Goal: Find specific page/section: Find specific page/section

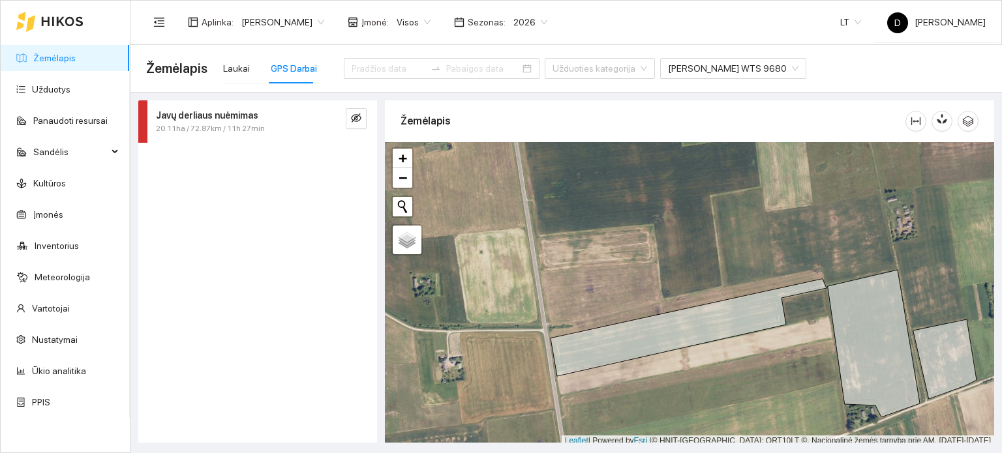
scroll to position [3, 0]
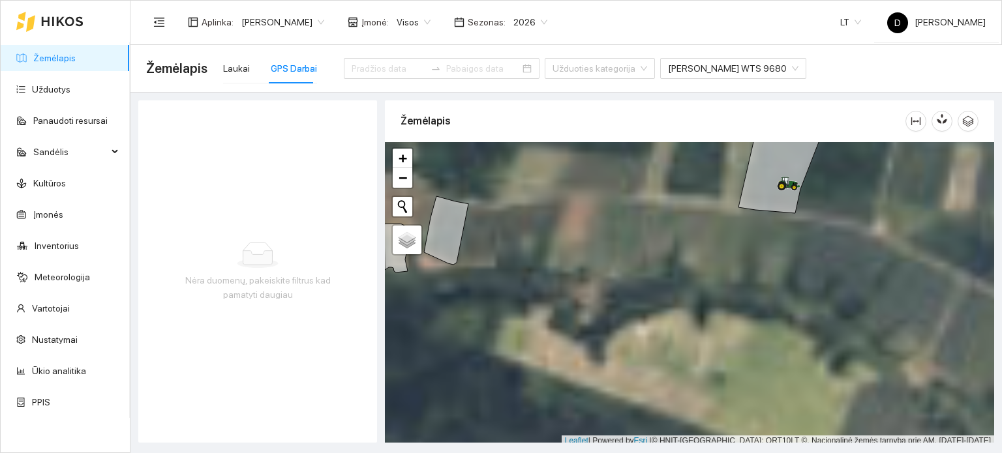
scroll to position [3, 0]
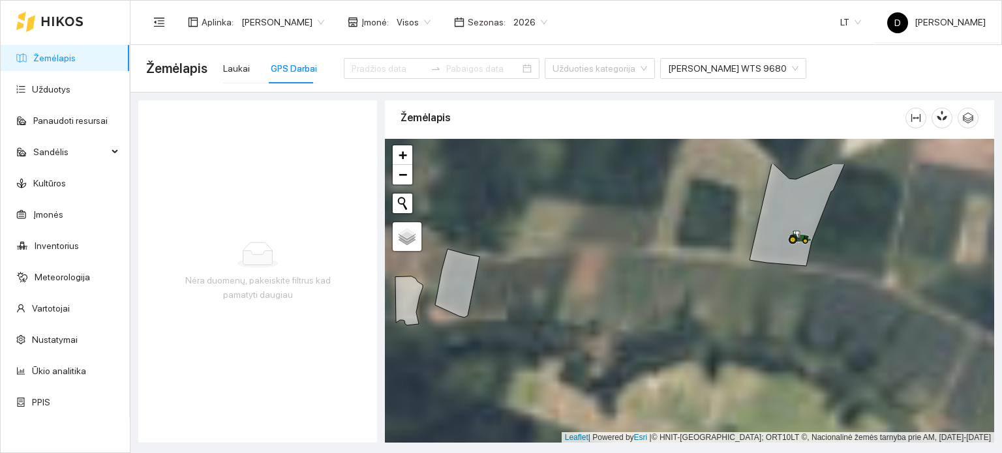
drag, startPoint x: 855, startPoint y: 238, endPoint x: 875, endPoint y: 311, distance: 75.8
click at [875, 310] on div at bounding box center [689, 291] width 609 height 305
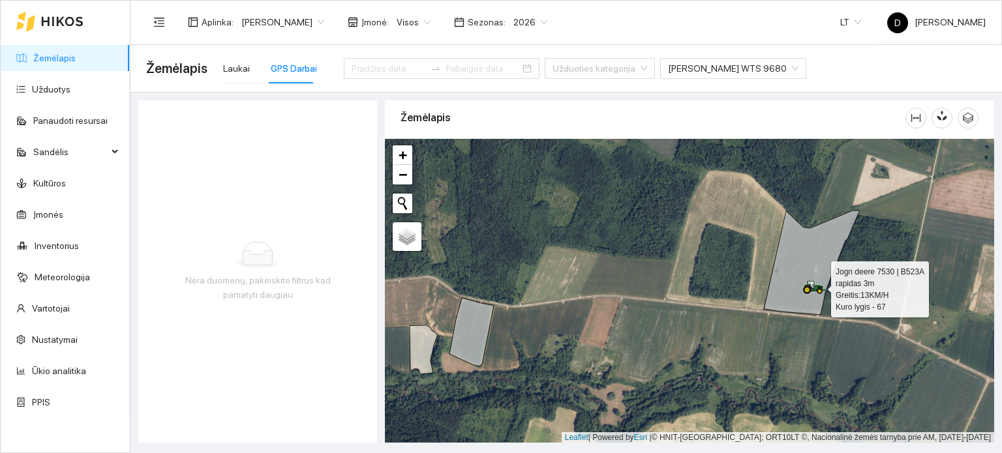
click at [807, 286] on icon at bounding box center [807, 290] width 9 height 9
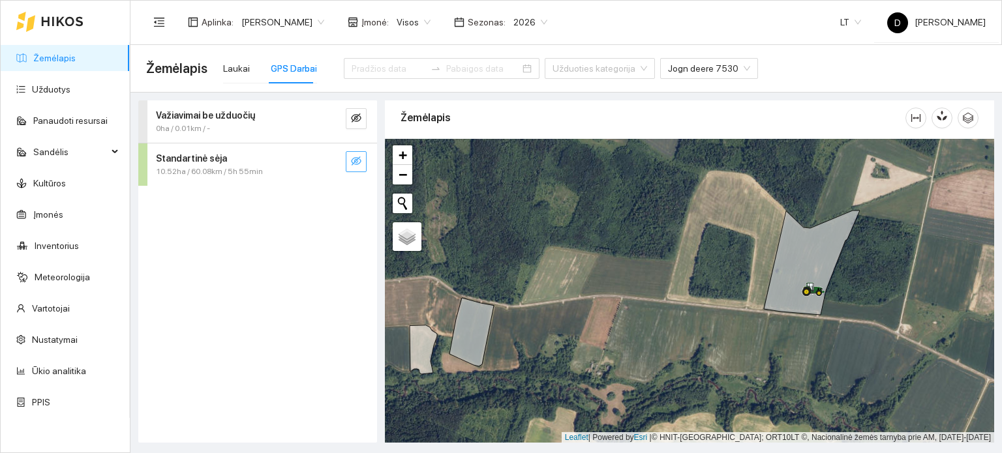
click at [357, 161] on icon "eye-invisible" at bounding box center [356, 161] width 10 height 10
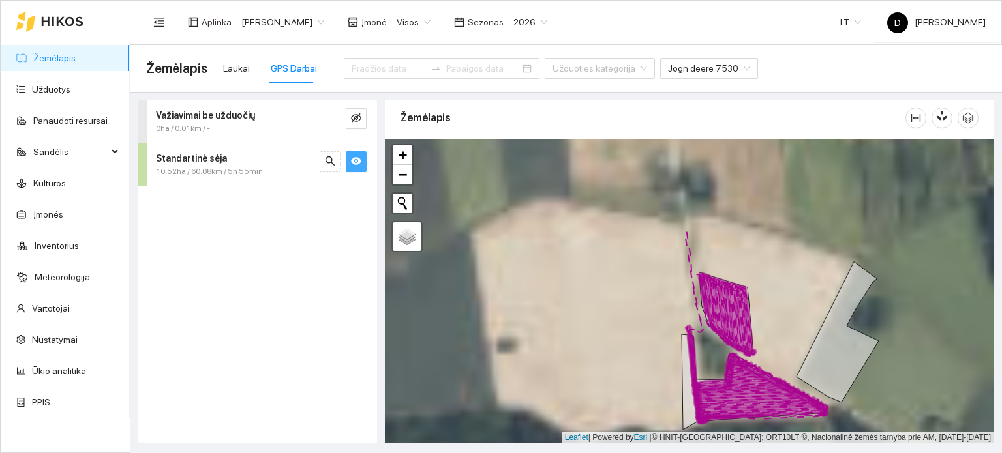
drag, startPoint x: 734, startPoint y: 324, endPoint x: 762, endPoint y: 346, distance: 35.8
click at [762, 348] on div at bounding box center [689, 291] width 609 height 305
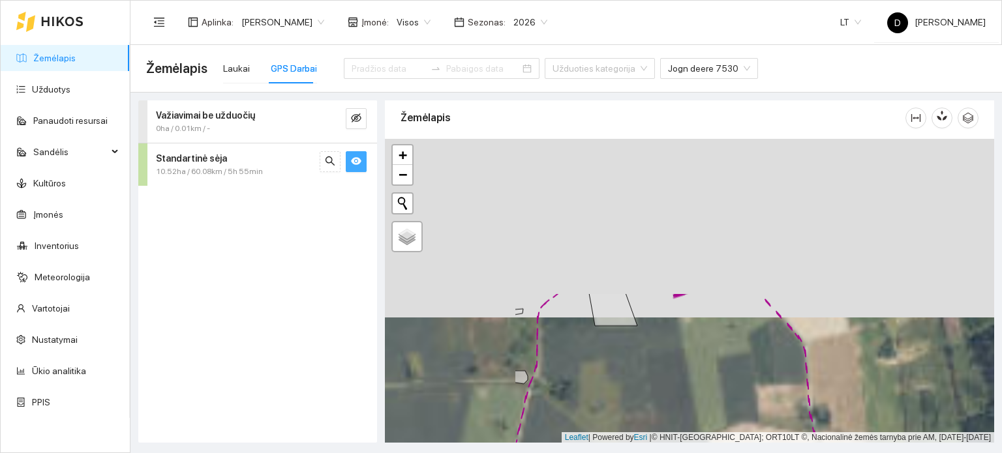
drag, startPoint x: 604, startPoint y: 274, endPoint x: 759, endPoint y: 411, distance: 206.6
click at [759, 412] on div at bounding box center [689, 291] width 609 height 305
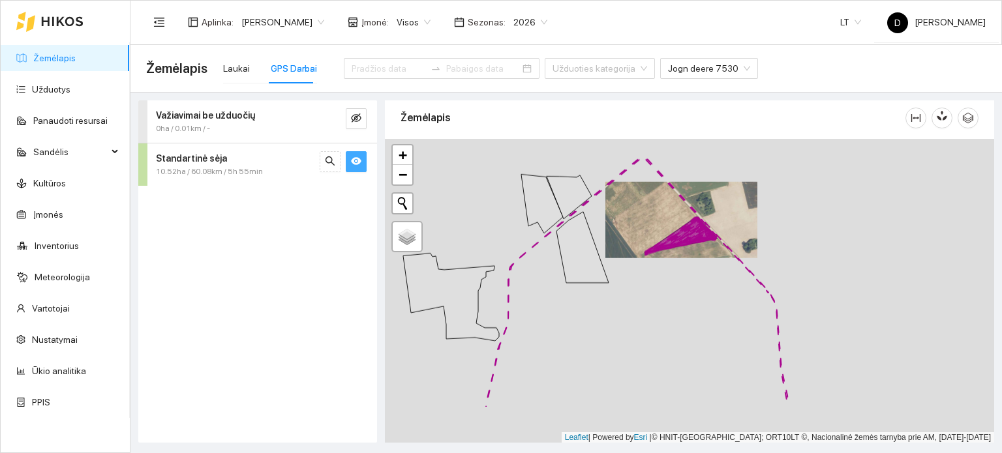
drag, startPoint x: 703, startPoint y: 311, endPoint x: 697, endPoint y: 260, distance: 50.7
click at [697, 263] on div at bounding box center [689, 291] width 609 height 305
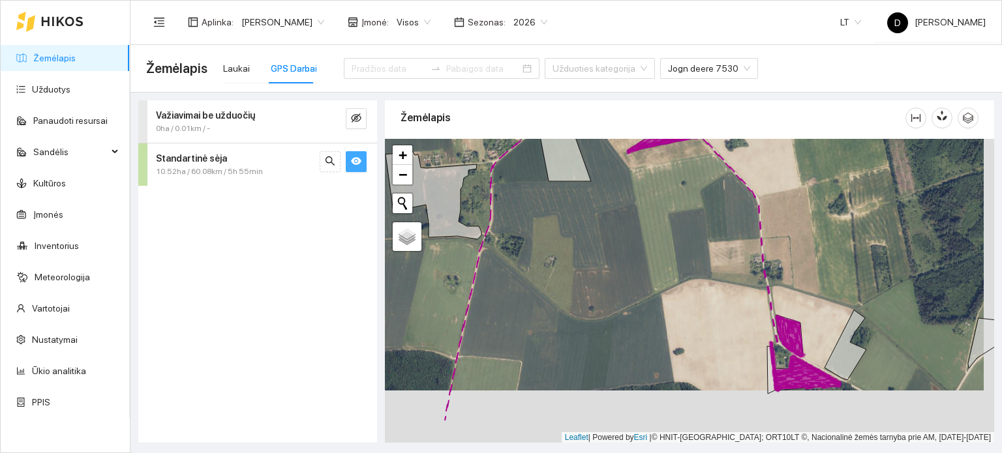
drag, startPoint x: 668, startPoint y: 357, endPoint x: 669, endPoint y: 252, distance: 105.0
click at [667, 256] on div at bounding box center [689, 291] width 609 height 305
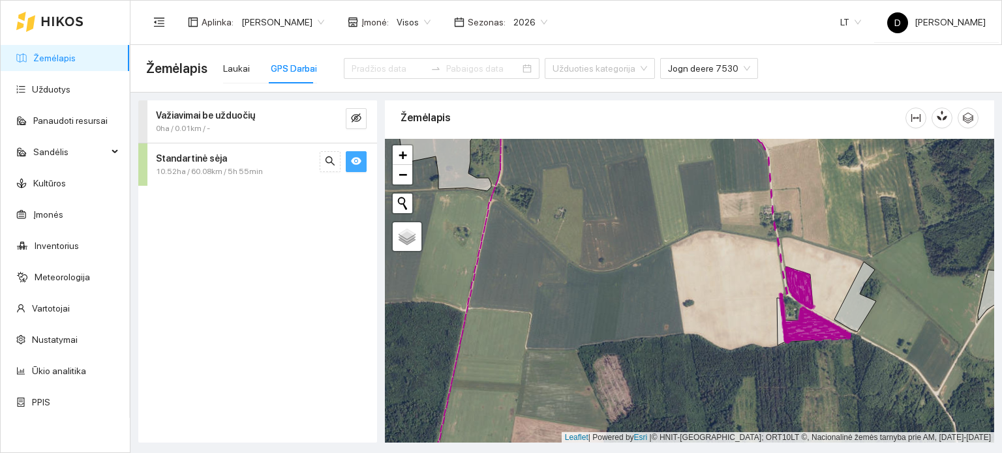
click at [61, 58] on link "Žemėlapis" at bounding box center [54, 58] width 42 height 10
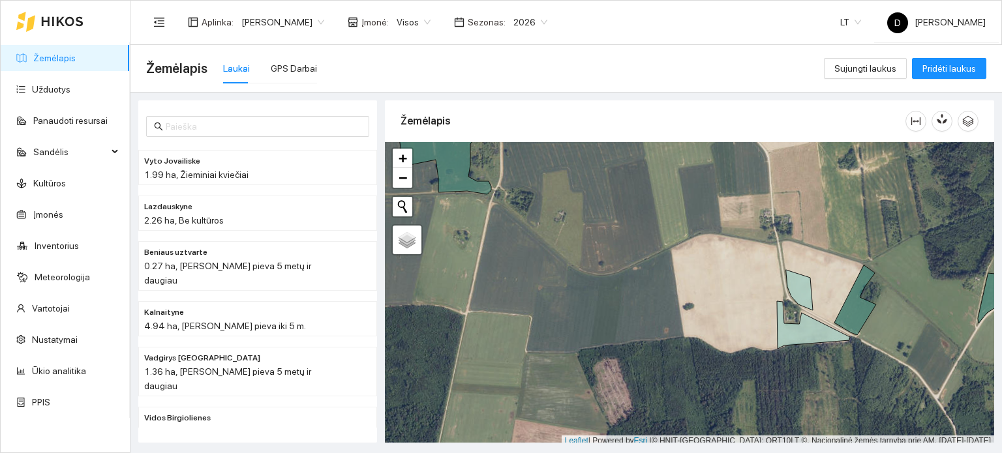
scroll to position [3, 0]
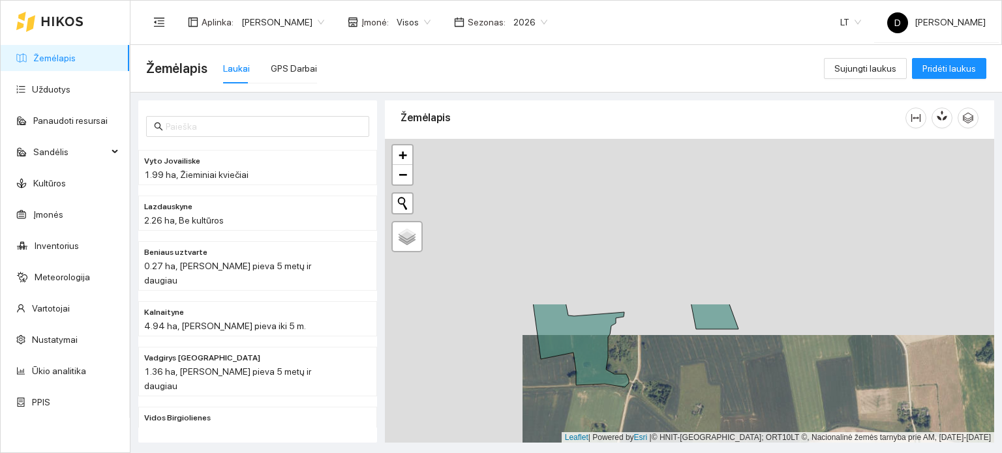
drag, startPoint x: 577, startPoint y: 200, endPoint x: 712, endPoint y: 395, distance: 237.1
click at [716, 399] on div at bounding box center [689, 291] width 609 height 305
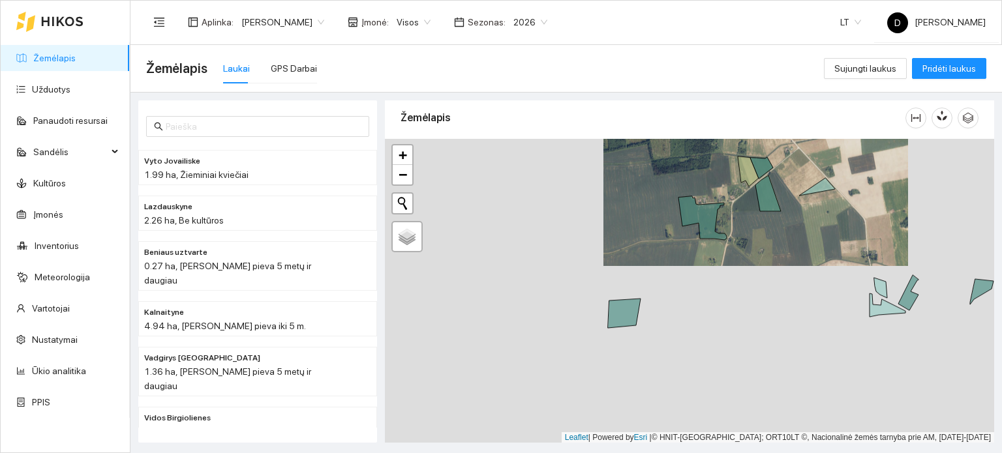
drag, startPoint x: 706, startPoint y: 370, endPoint x: 808, endPoint y: 229, distance: 173.8
click at [806, 232] on div at bounding box center [689, 291] width 609 height 305
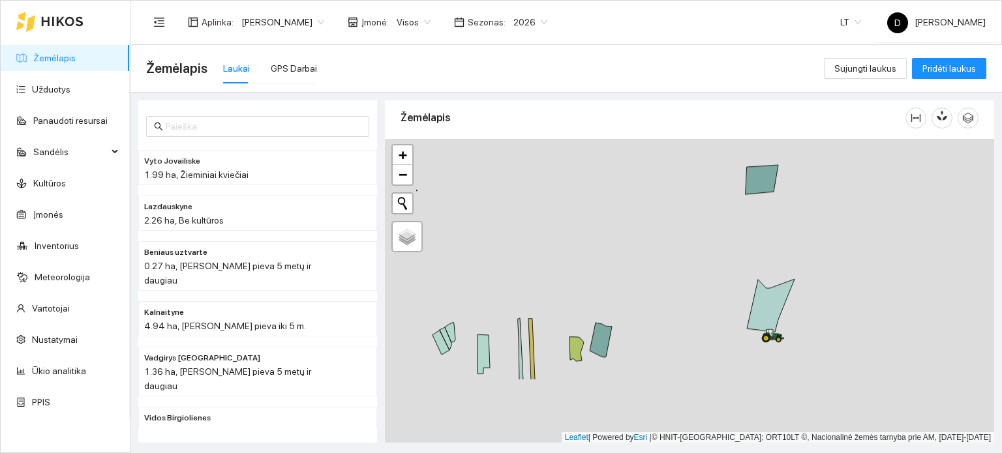
drag, startPoint x: 671, startPoint y: 295, endPoint x: 766, endPoint y: 198, distance: 136.1
click at [766, 198] on div at bounding box center [689, 291] width 609 height 305
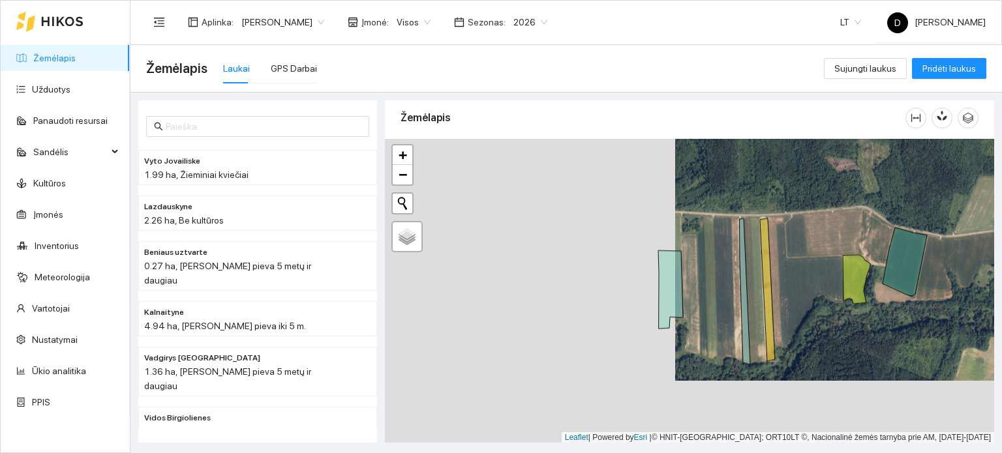
drag, startPoint x: 563, startPoint y: 359, endPoint x: 848, endPoint y: 297, distance: 291.9
click at [848, 297] on icon at bounding box center [856, 279] width 27 height 49
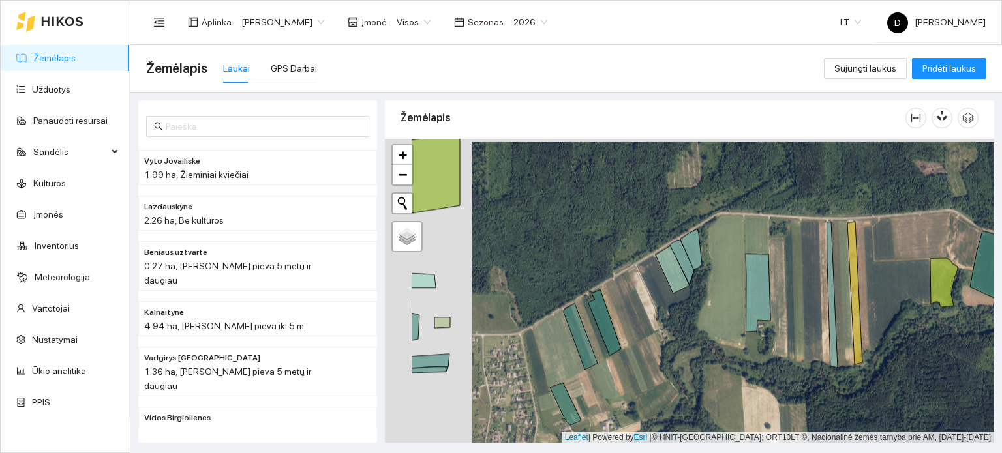
drag, startPoint x: 643, startPoint y: 288, endPoint x: 780, endPoint y: 275, distance: 137.6
click at [780, 275] on div at bounding box center [689, 291] width 609 height 305
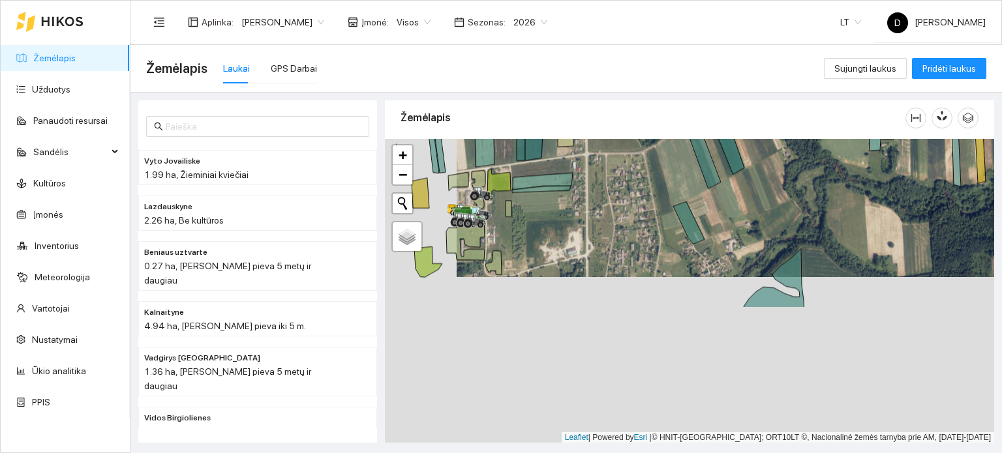
drag, startPoint x: 617, startPoint y: 393, endPoint x: 690, endPoint y: 230, distance: 178.7
click at [690, 230] on icon at bounding box center [688, 223] width 31 height 42
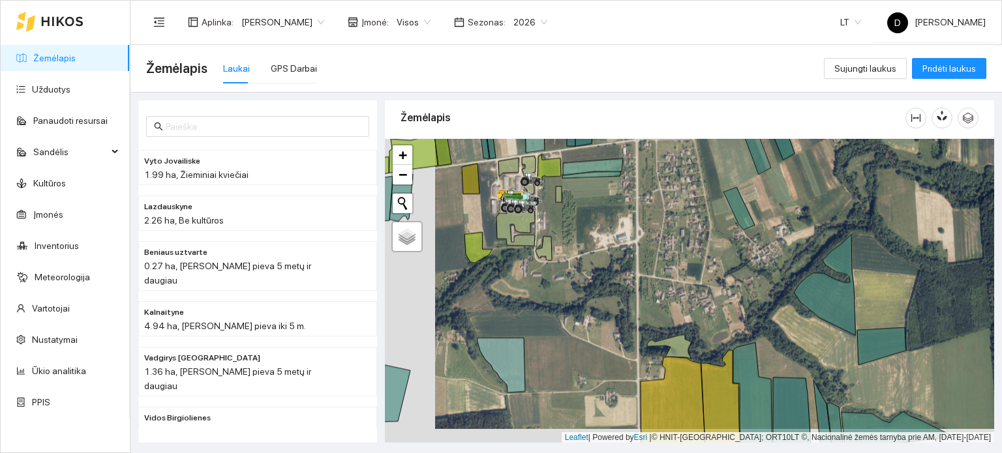
drag, startPoint x: 639, startPoint y: 329, endPoint x: 823, endPoint y: 281, distance: 190.8
click at [823, 281] on div at bounding box center [689, 291] width 609 height 305
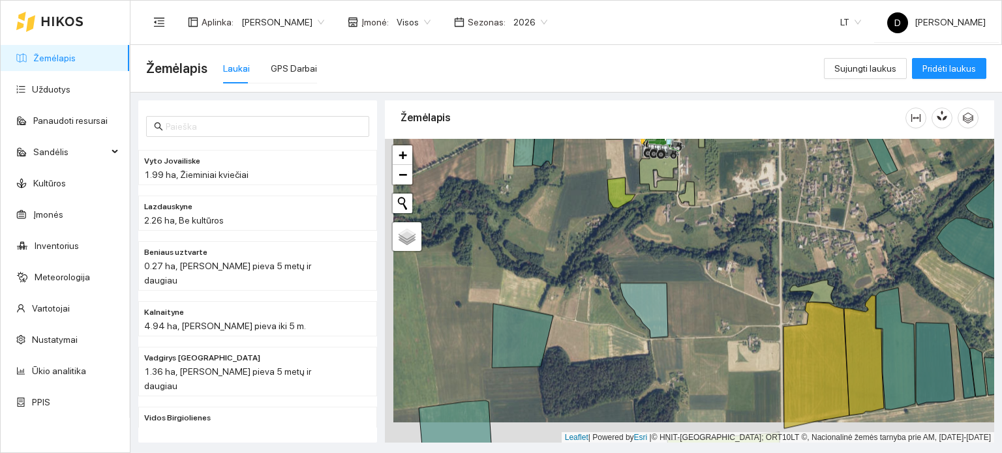
drag, startPoint x: 678, startPoint y: 315, endPoint x: 702, endPoint y: 265, distance: 55.4
click at [702, 265] on div at bounding box center [689, 291] width 609 height 305
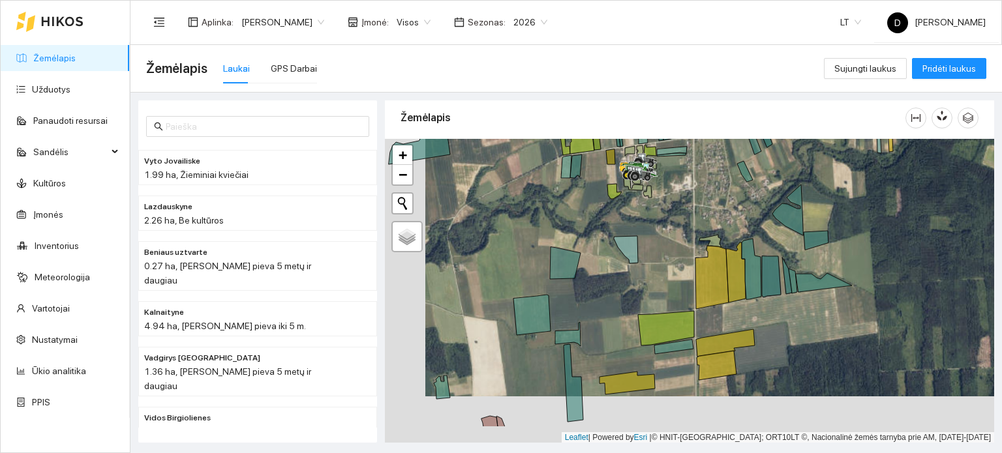
drag, startPoint x: 571, startPoint y: 368, endPoint x: 641, endPoint y: 294, distance: 102.4
click at [641, 294] on div at bounding box center [689, 291] width 609 height 305
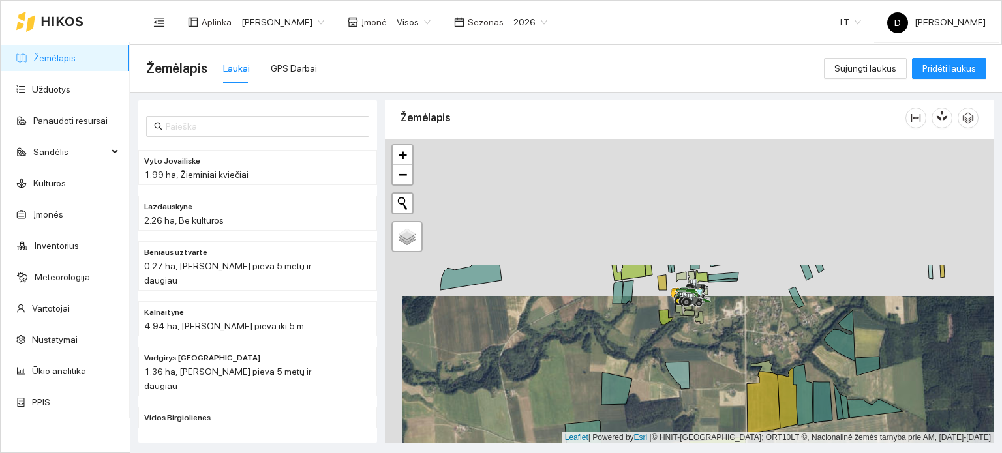
drag, startPoint x: 642, startPoint y: 281, endPoint x: 667, endPoint y: 402, distance: 124.0
click at [667, 402] on div at bounding box center [689, 291] width 609 height 305
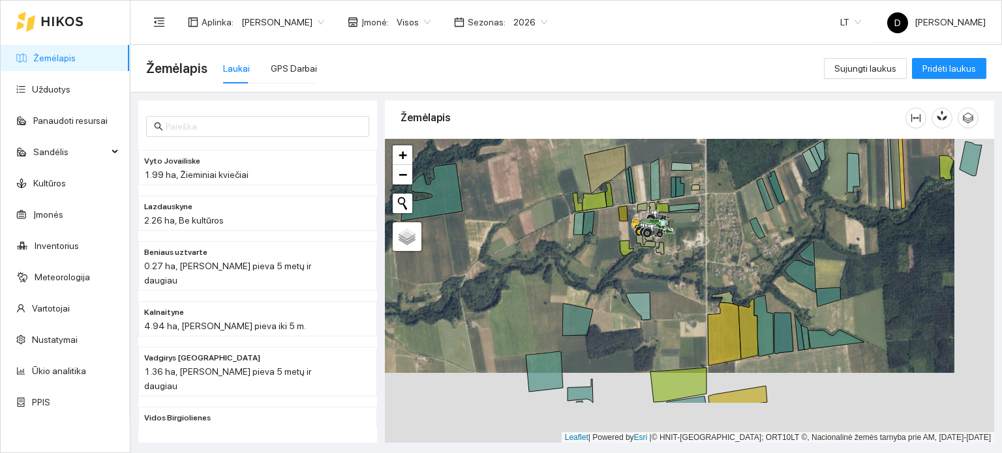
drag, startPoint x: 643, startPoint y: 364, endPoint x: 600, endPoint y: 279, distance: 95.4
click at [600, 279] on div at bounding box center [689, 291] width 609 height 305
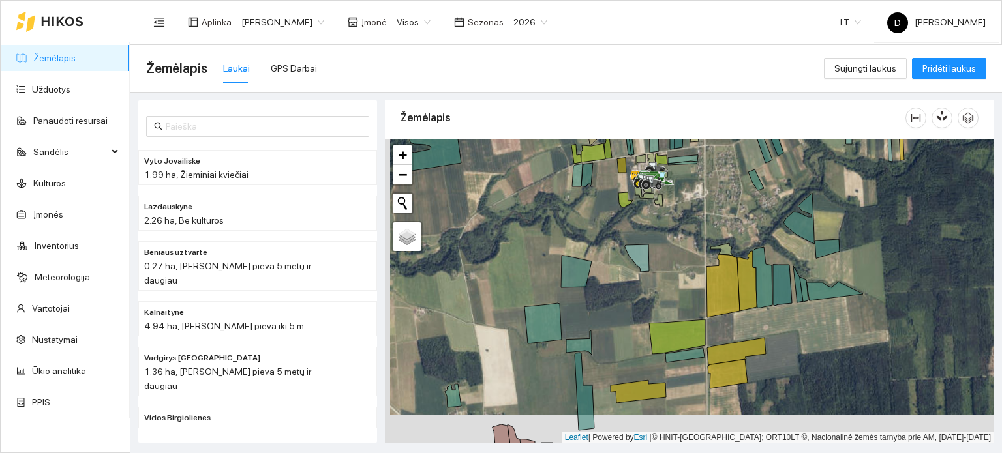
drag, startPoint x: 835, startPoint y: 378, endPoint x: 866, endPoint y: 266, distance: 115.9
click at [866, 266] on div at bounding box center [689, 291] width 609 height 305
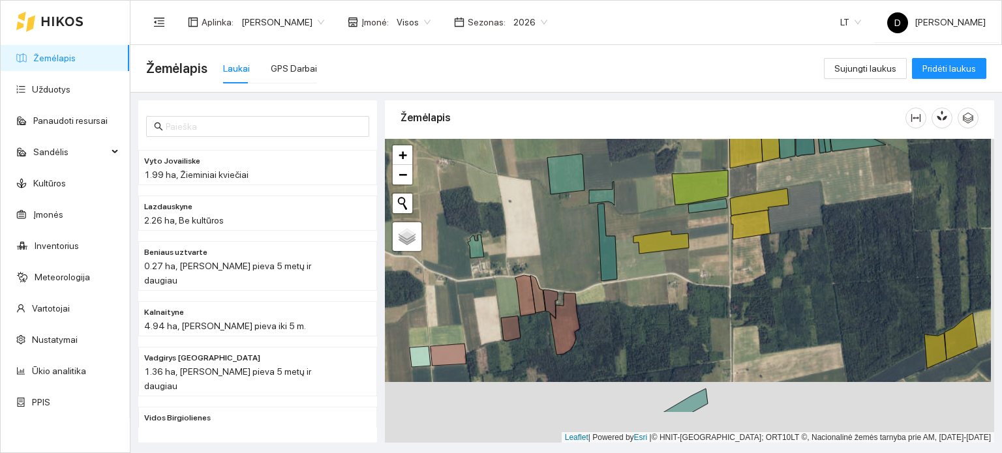
drag, startPoint x: 741, startPoint y: 361, endPoint x: 748, endPoint y: 267, distance: 94.2
click at [748, 267] on div at bounding box center [689, 291] width 609 height 305
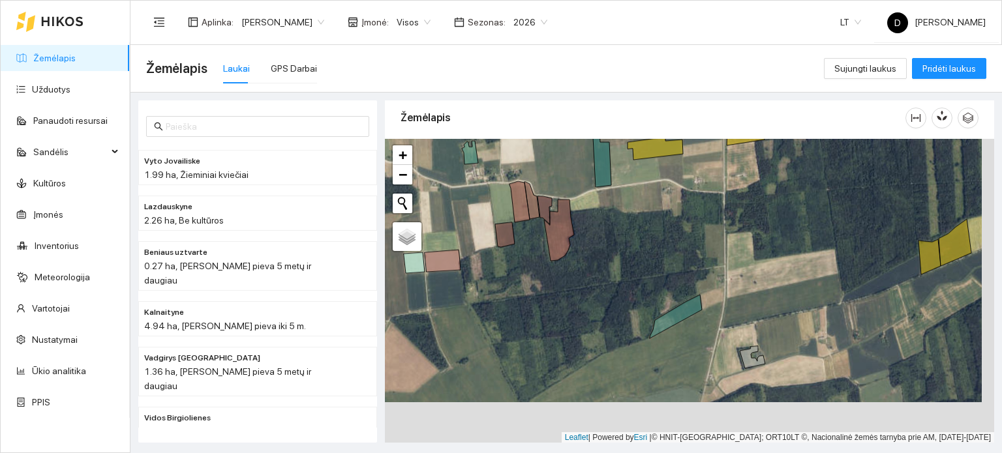
drag, startPoint x: 798, startPoint y: 346, endPoint x: 772, endPoint y: 271, distance: 80.0
click at [772, 271] on div at bounding box center [689, 291] width 609 height 305
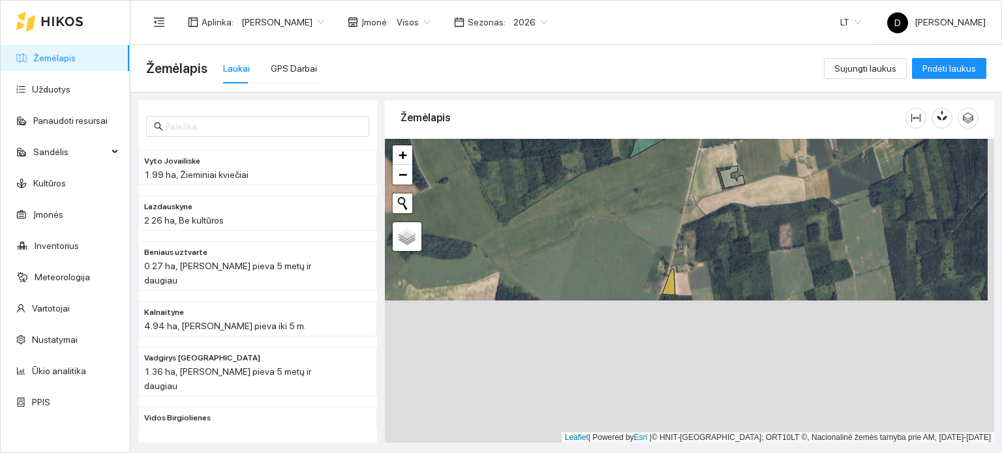
drag, startPoint x: 797, startPoint y: 357, endPoint x: 789, endPoint y: 211, distance: 146.4
click at [791, 207] on div at bounding box center [689, 291] width 609 height 305
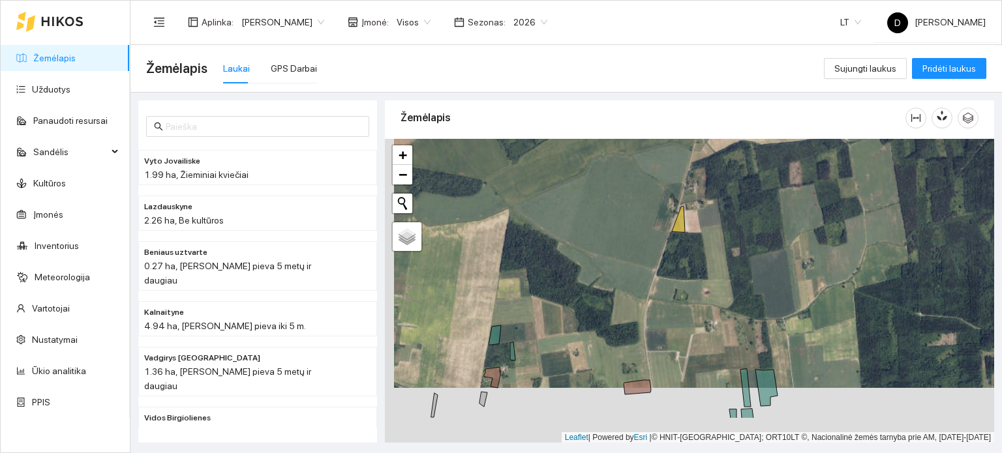
drag, startPoint x: 754, startPoint y: 301, endPoint x: 759, endPoint y: 260, distance: 41.3
click at [759, 260] on div at bounding box center [689, 291] width 609 height 305
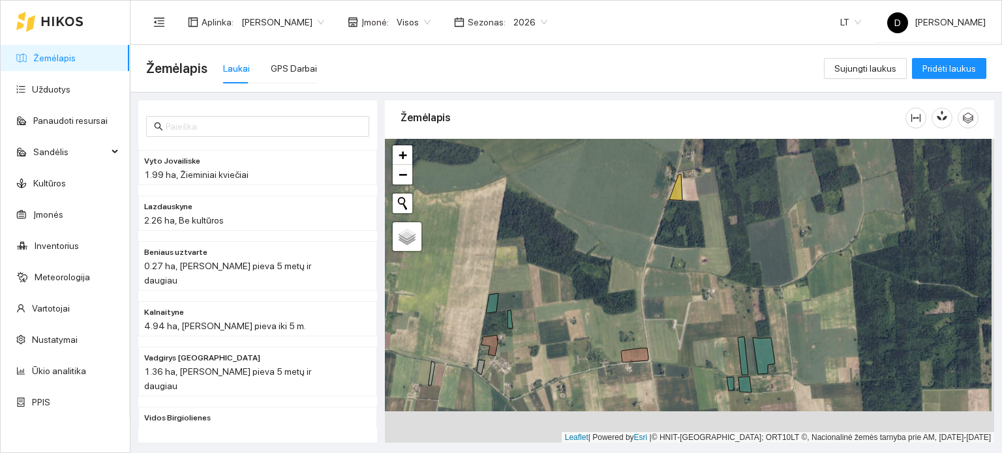
drag, startPoint x: 736, startPoint y: 305, endPoint x: 733, endPoint y: 273, distance: 32.1
click at [733, 273] on div at bounding box center [689, 291] width 609 height 305
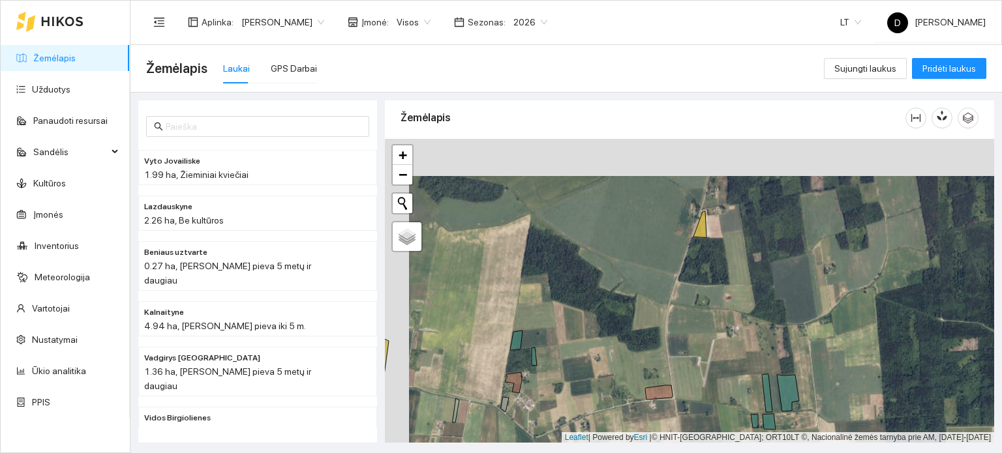
drag, startPoint x: 740, startPoint y: 276, endPoint x: 838, endPoint y: 393, distance: 152.3
click at [838, 393] on div at bounding box center [689, 291] width 609 height 305
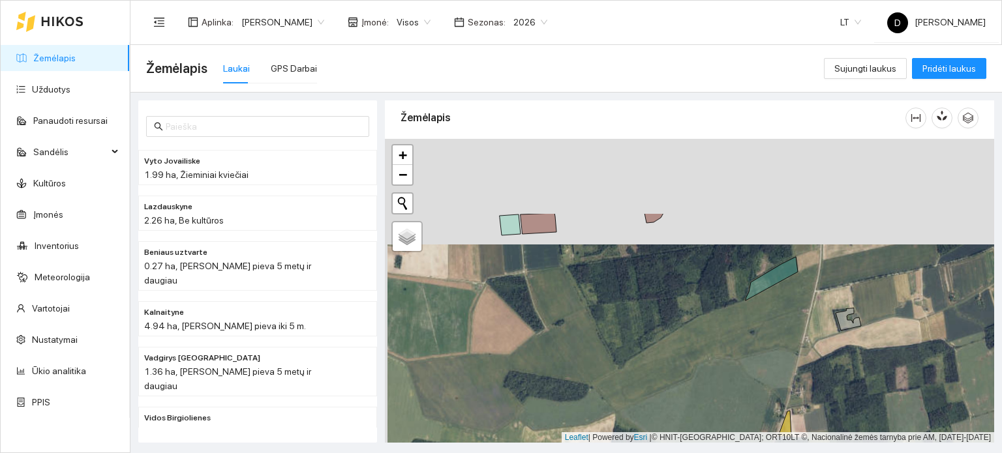
drag, startPoint x: 848, startPoint y: 301, endPoint x: 851, endPoint y: 407, distance: 105.7
click at [851, 407] on div at bounding box center [689, 291] width 609 height 305
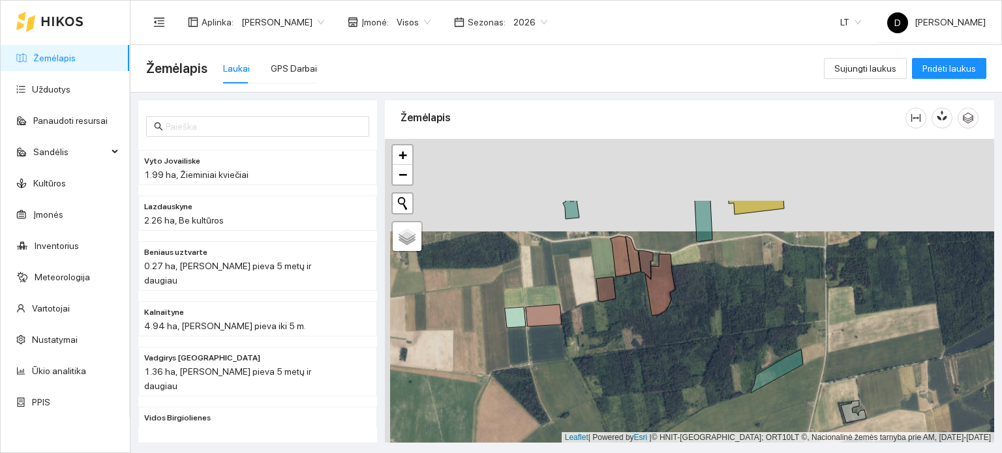
drag, startPoint x: 769, startPoint y: 327, endPoint x: 791, endPoint y: 433, distance: 108.5
click at [791, 433] on div at bounding box center [689, 291] width 609 height 305
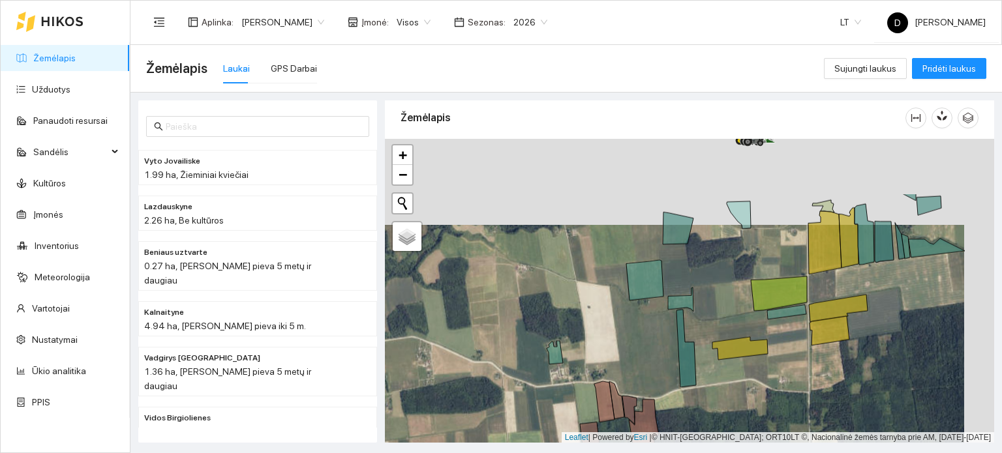
drag, startPoint x: 752, startPoint y: 330, endPoint x: 716, endPoint y: 407, distance: 85.2
click at [718, 407] on div at bounding box center [689, 291] width 609 height 305
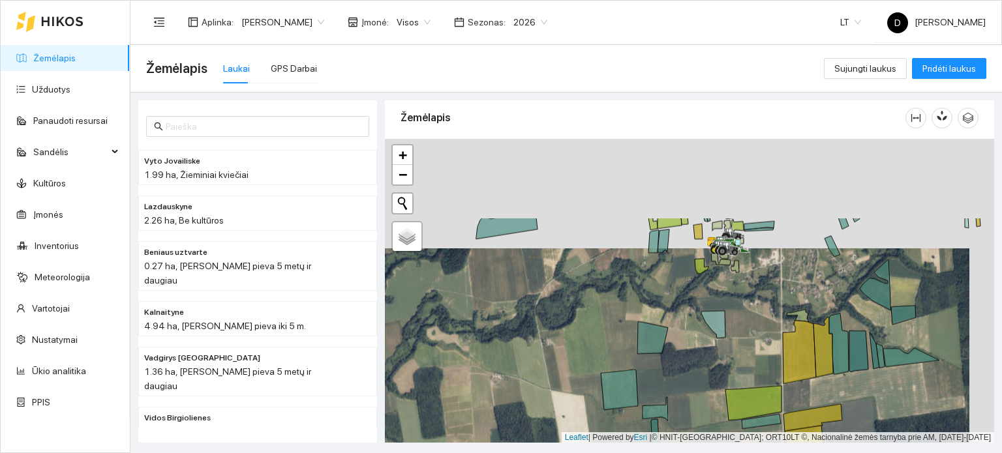
drag, startPoint x: 745, startPoint y: 268, endPoint x: 714, endPoint y: 378, distance: 113.8
click at [715, 378] on div at bounding box center [689, 291] width 609 height 305
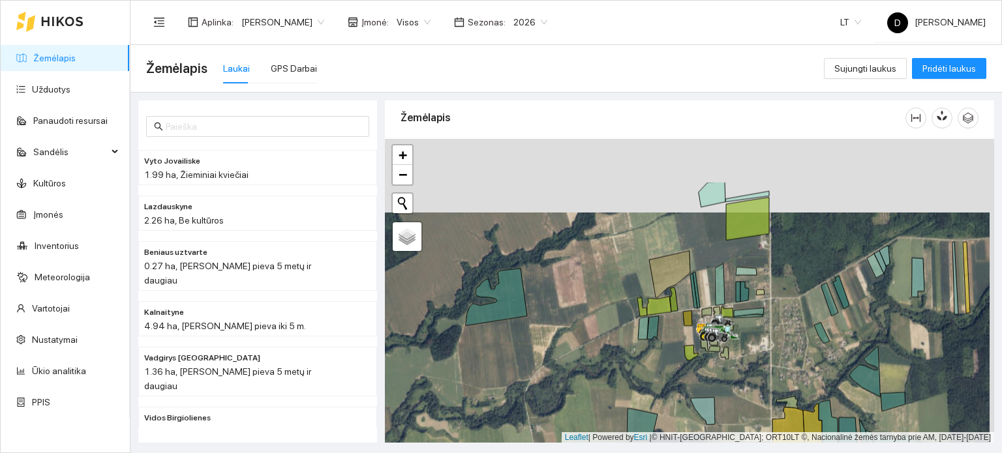
drag, startPoint x: 693, startPoint y: 357, endPoint x: 657, endPoint y: 414, distance: 67.5
click at [657, 414] on div at bounding box center [689, 291] width 609 height 305
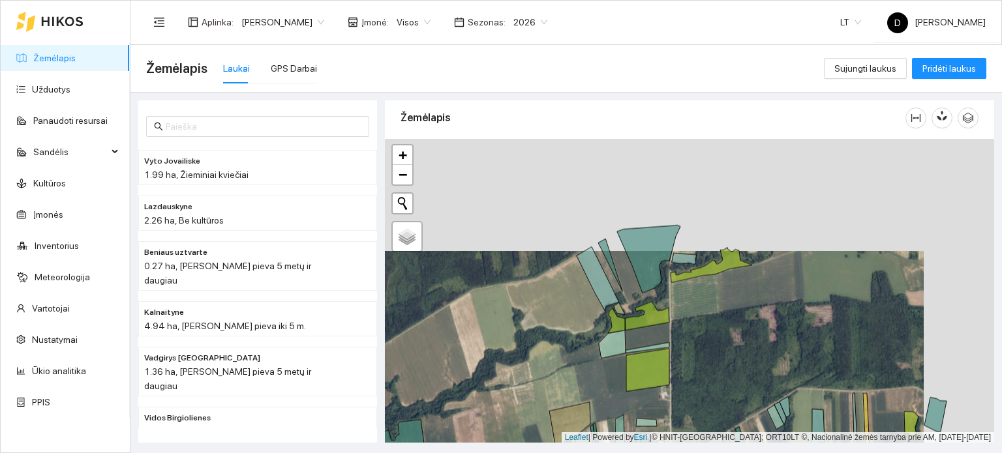
drag, startPoint x: 642, startPoint y: 253, endPoint x: 559, endPoint y: 380, distance: 151.3
click at [559, 380] on div at bounding box center [689, 291] width 609 height 305
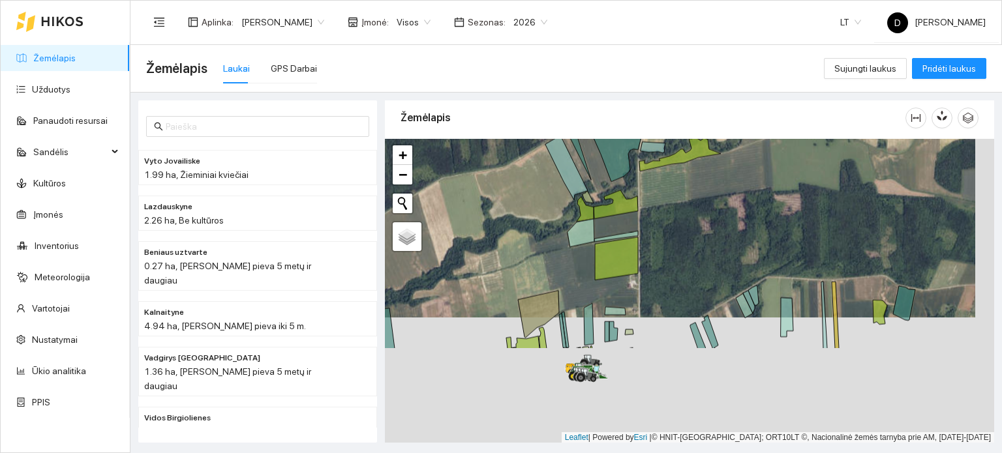
drag, startPoint x: 760, startPoint y: 377, endPoint x: 740, endPoint y: 241, distance: 137.2
click at [740, 244] on div at bounding box center [689, 291] width 609 height 305
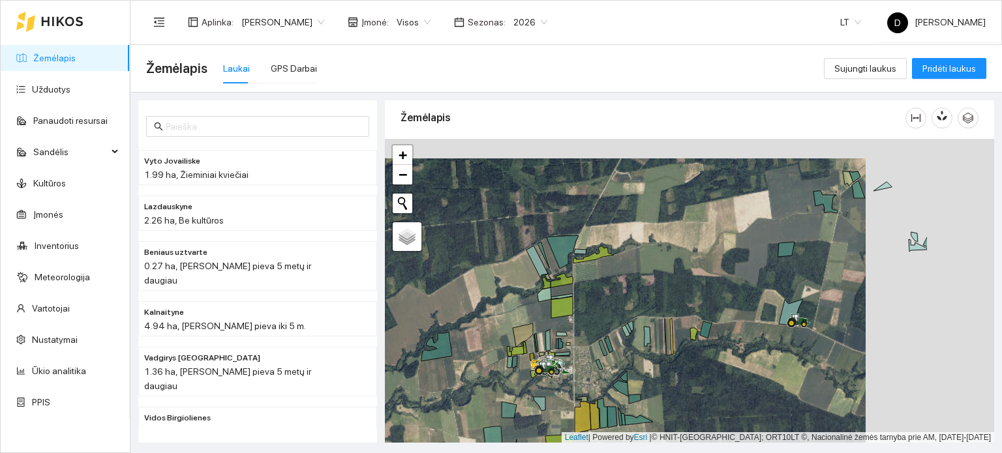
drag, startPoint x: 738, startPoint y: 277, endPoint x: 715, endPoint y: 279, distance: 23.6
click at [715, 279] on div at bounding box center [689, 291] width 609 height 305
